Goal: Task Accomplishment & Management: Manage account settings

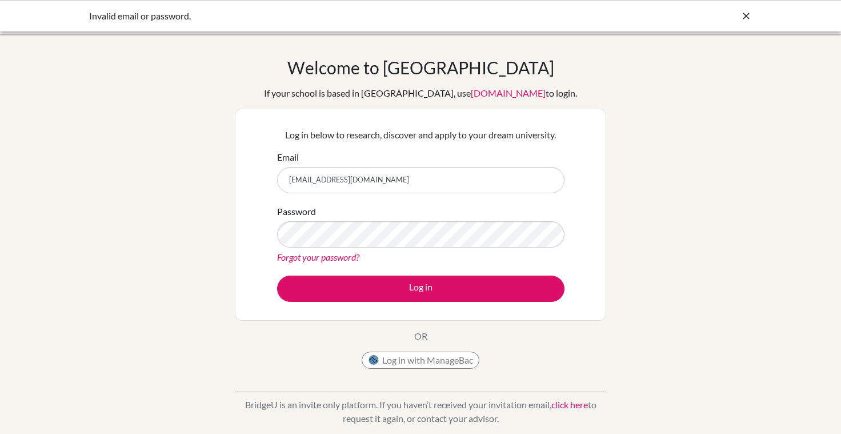
click at [748, 18] on icon at bounding box center [746, 15] width 11 height 11
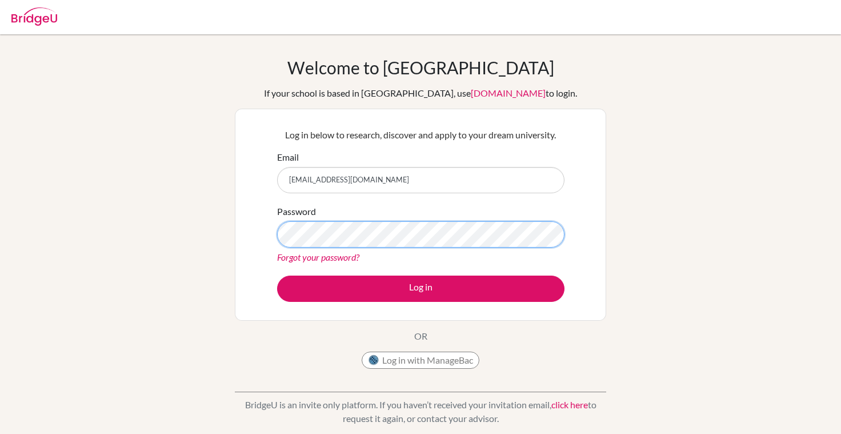
click at [421, 288] on button "Log in" at bounding box center [420, 288] width 287 height 26
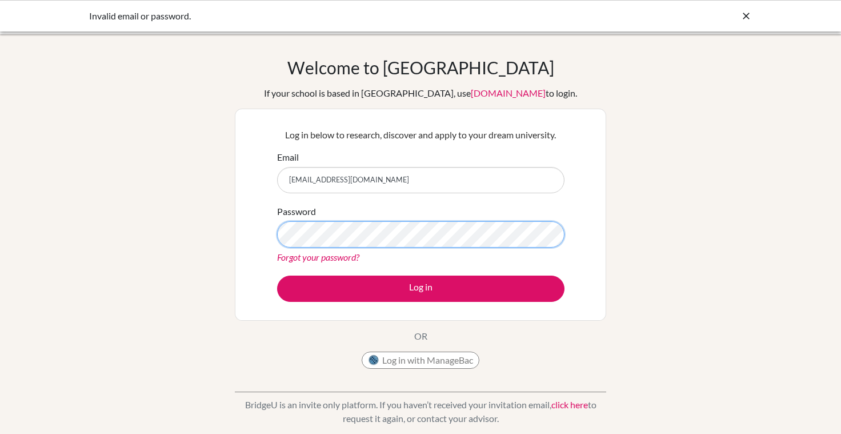
click at [421, 288] on button "Log in" at bounding box center [420, 288] width 287 height 26
click at [335, 255] on link "Forgot your password?" at bounding box center [318, 256] width 82 height 11
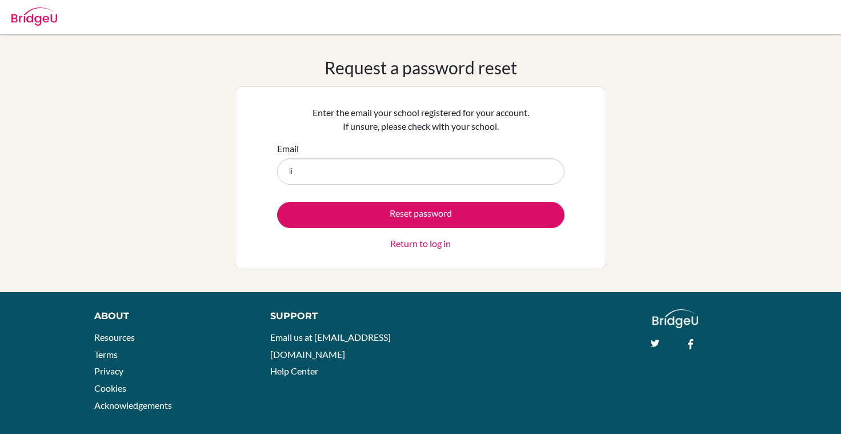
type input "l"
type input "[EMAIL_ADDRESS][DOMAIN_NAME]"
click at [421, 214] on button "Reset password" at bounding box center [420, 215] width 287 height 26
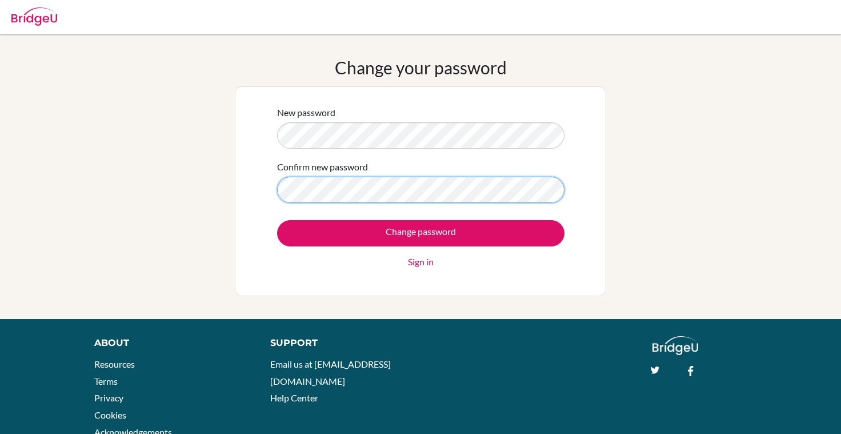
click at [421, 233] on input "Change password" at bounding box center [420, 233] width 287 height 26
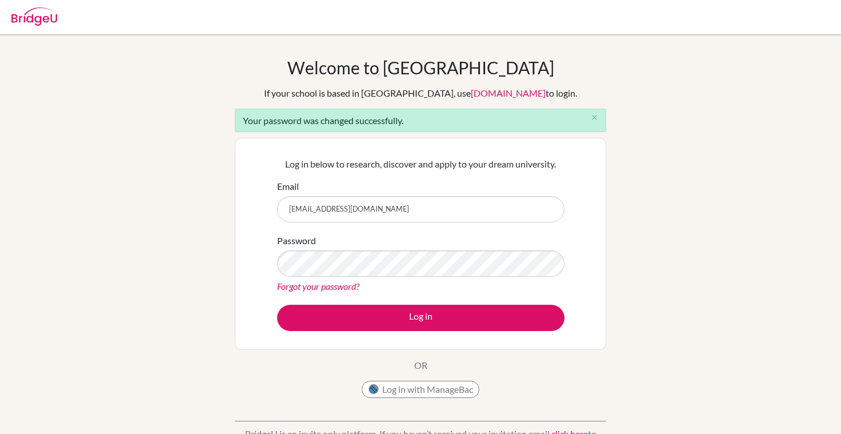
type input "[EMAIL_ADDRESS][DOMAIN_NAME]"
click at [421, 317] on button "Log in" at bounding box center [420, 318] width 287 height 26
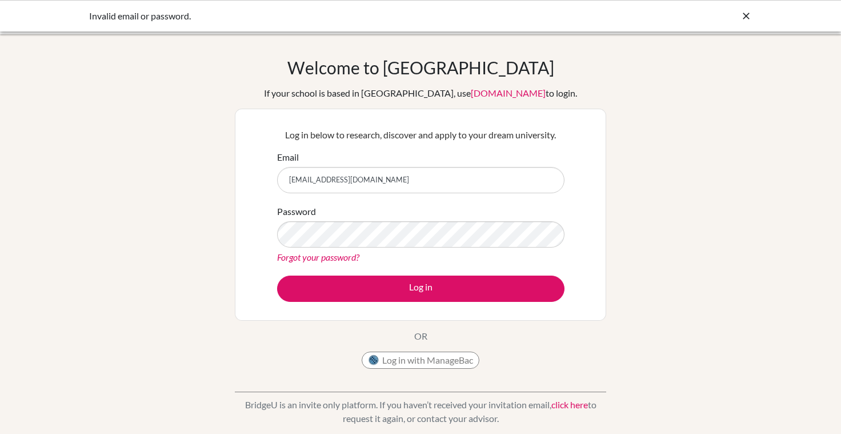
drag, startPoint x: 377, startPoint y: 183, endPoint x: 247, endPoint y: 178, distance: 129.8
click at [247, 178] on div "Log in below to research, discover and apply to your dream university. Email [E…" at bounding box center [421, 215] width 372 height 212
type input "[EMAIL_ADDRESS][DOMAIN_NAME]"
click at [421, 288] on button "Log in" at bounding box center [420, 288] width 287 height 26
